Goal: Information Seeking & Learning: Learn about a topic

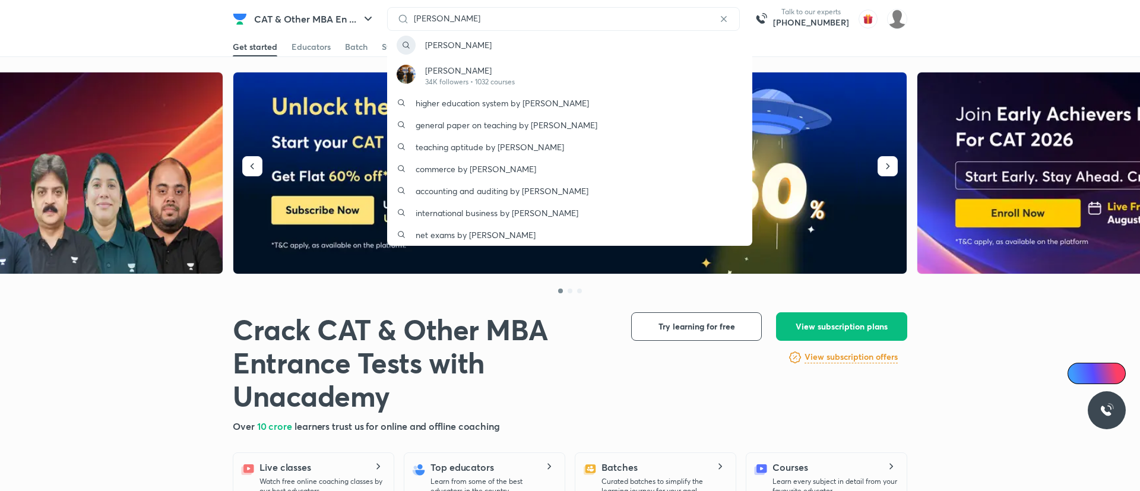
type input "[PERSON_NAME]"
click at [522, 71] on div "[PERSON_NAME] 34K followers • 1032 courses" at bounding box center [569, 75] width 365 height 33
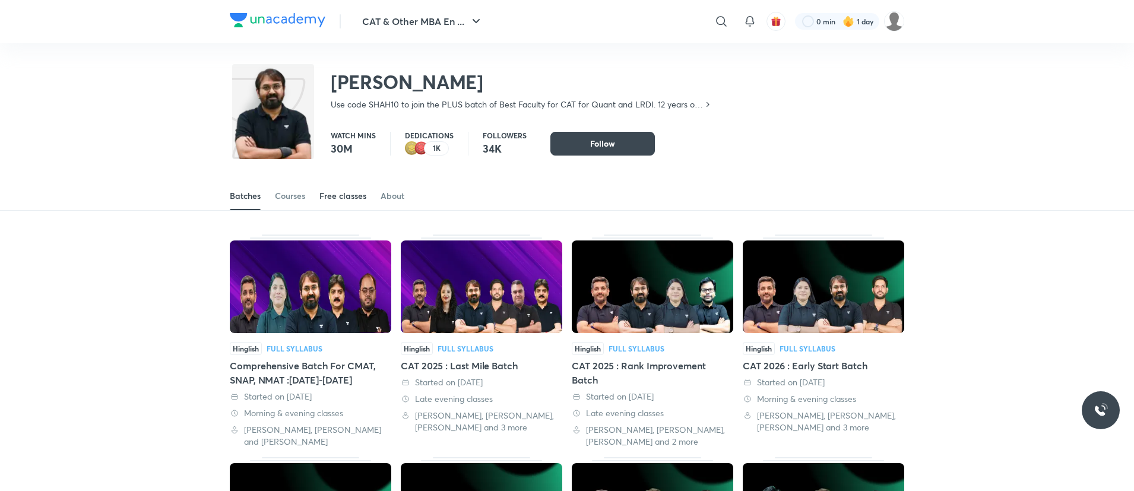
click at [339, 194] on div "Free classes" at bounding box center [342, 196] width 47 height 12
